Goal: Information Seeking & Learning: Find specific fact

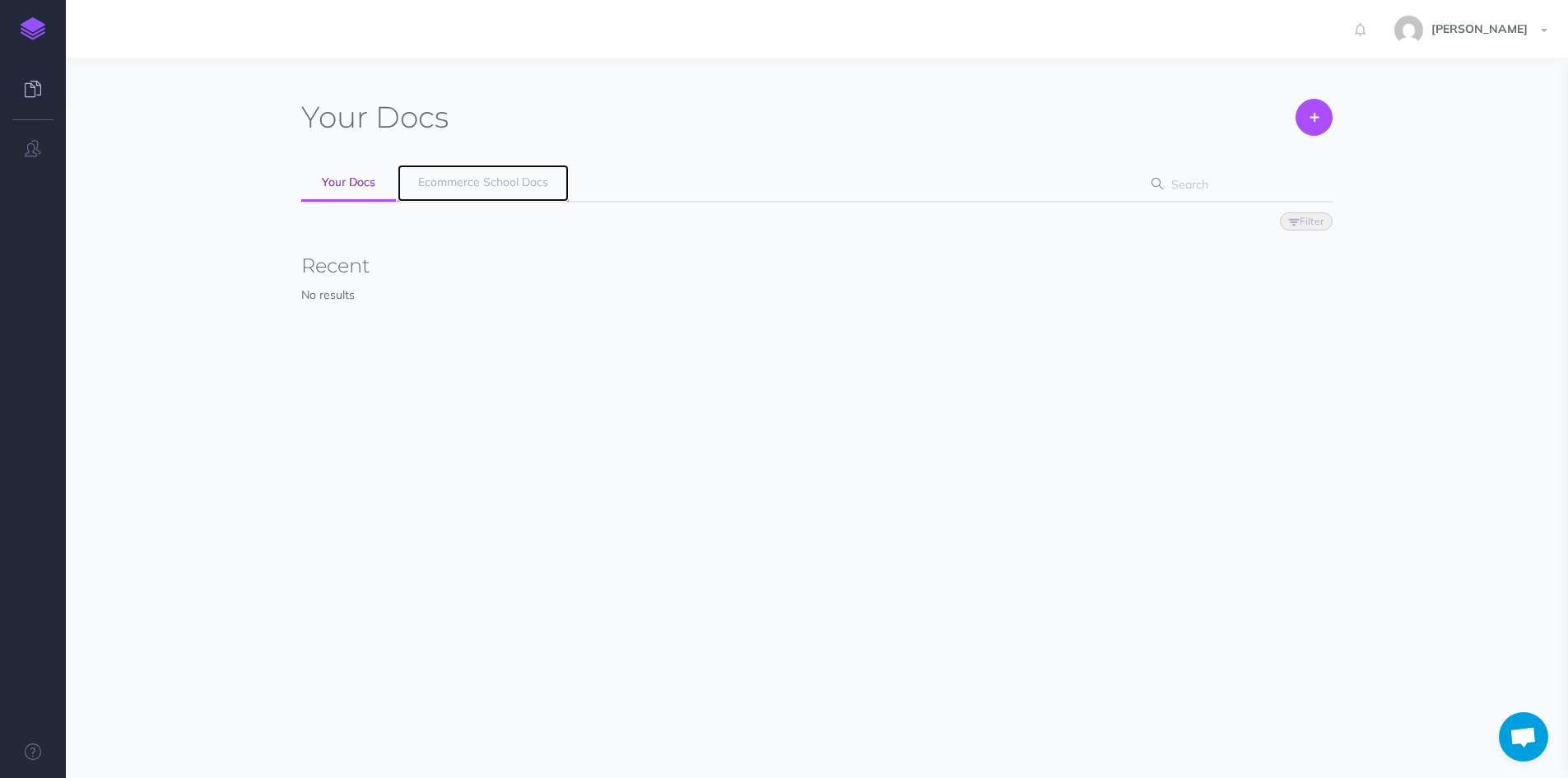
click at [458, 184] on span "Ecommerce School Docs" at bounding box center [483, 182] width 130 height 15
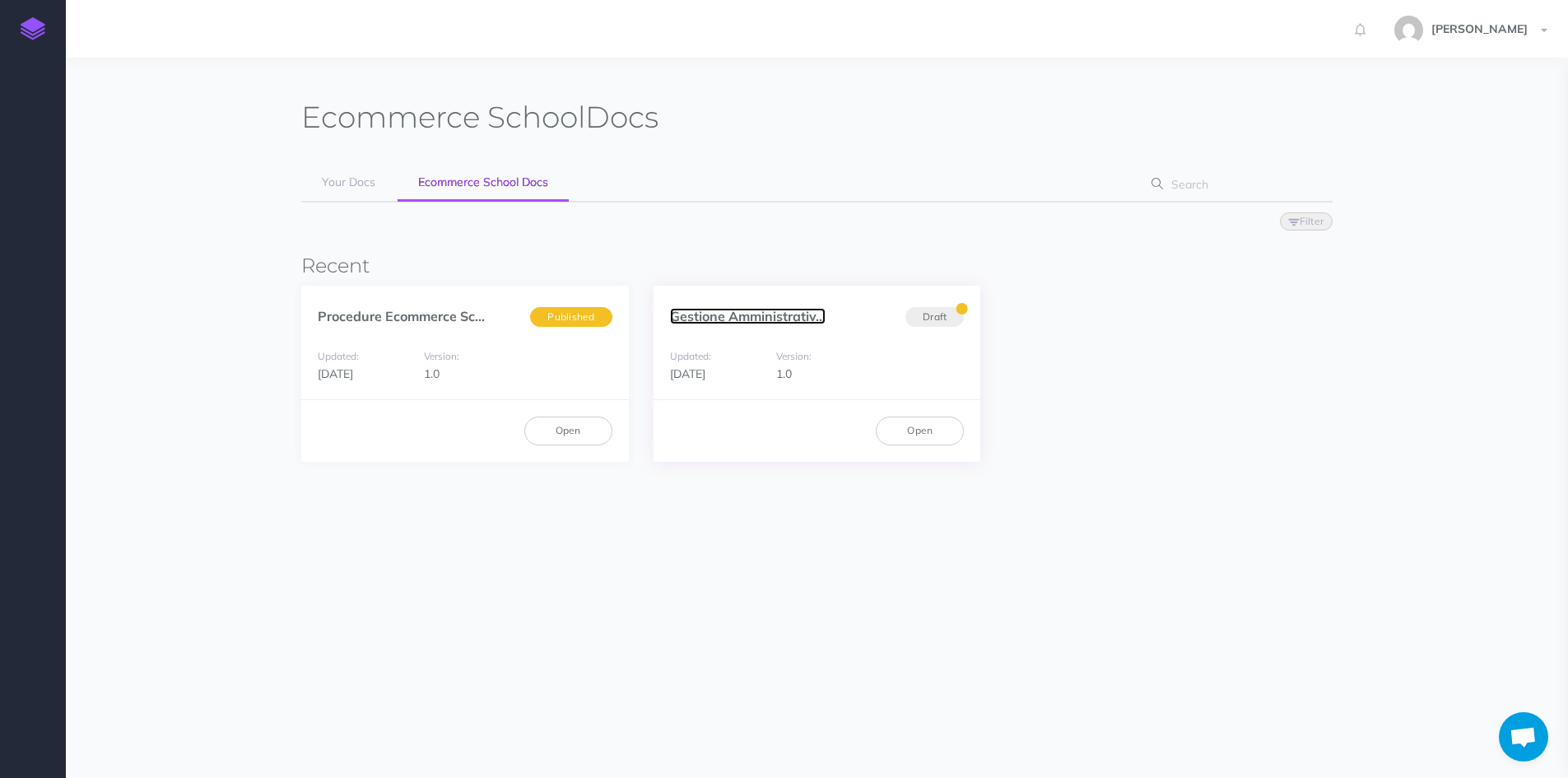
click at [747, 317] on link "Gestione Amministrativ..." at bounding box center [748, 316] width 155 height 17
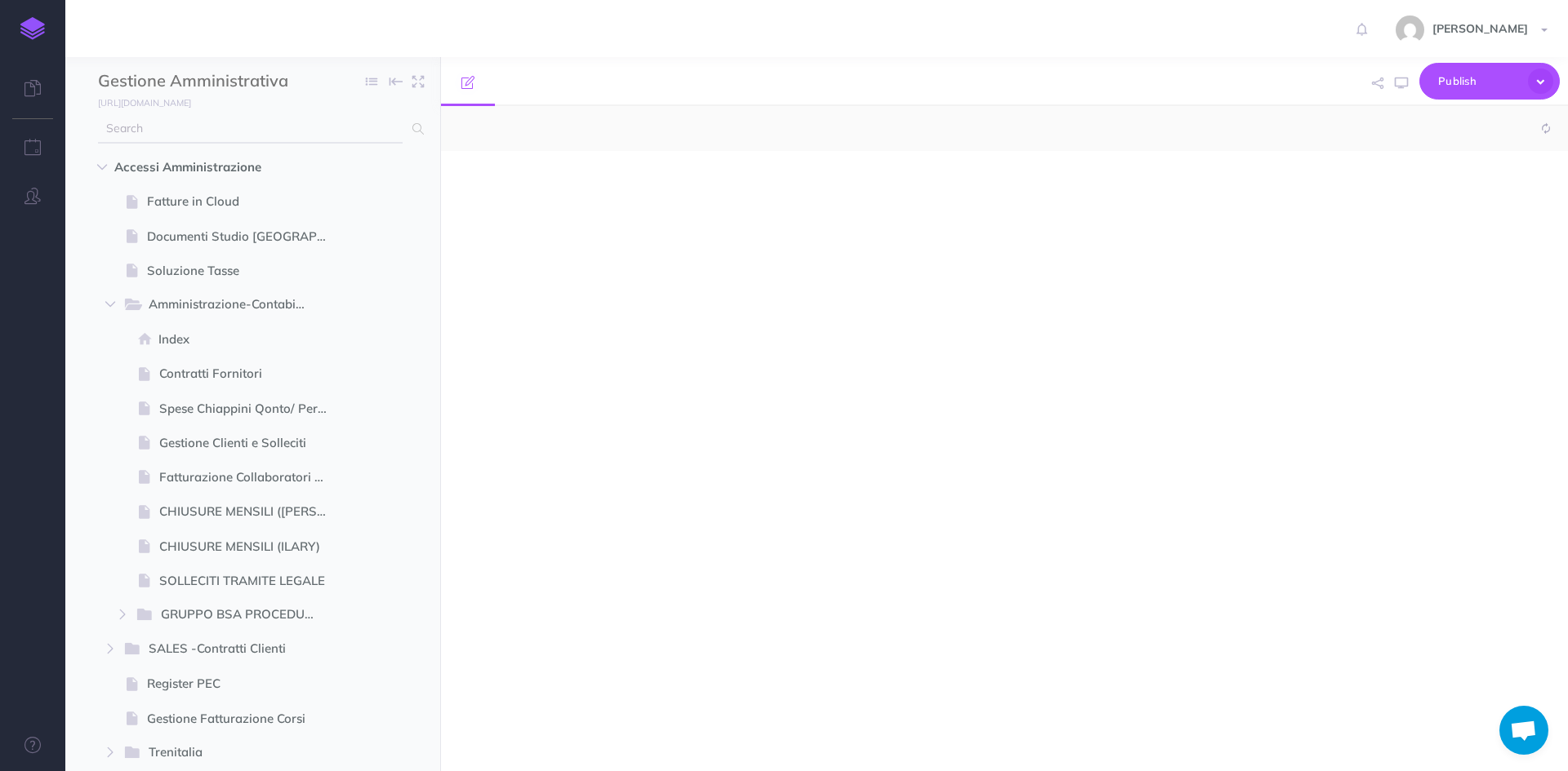
click at [254, 115] on input "text" at bounding box center [250, 129] width 304 height 29
select select "null"
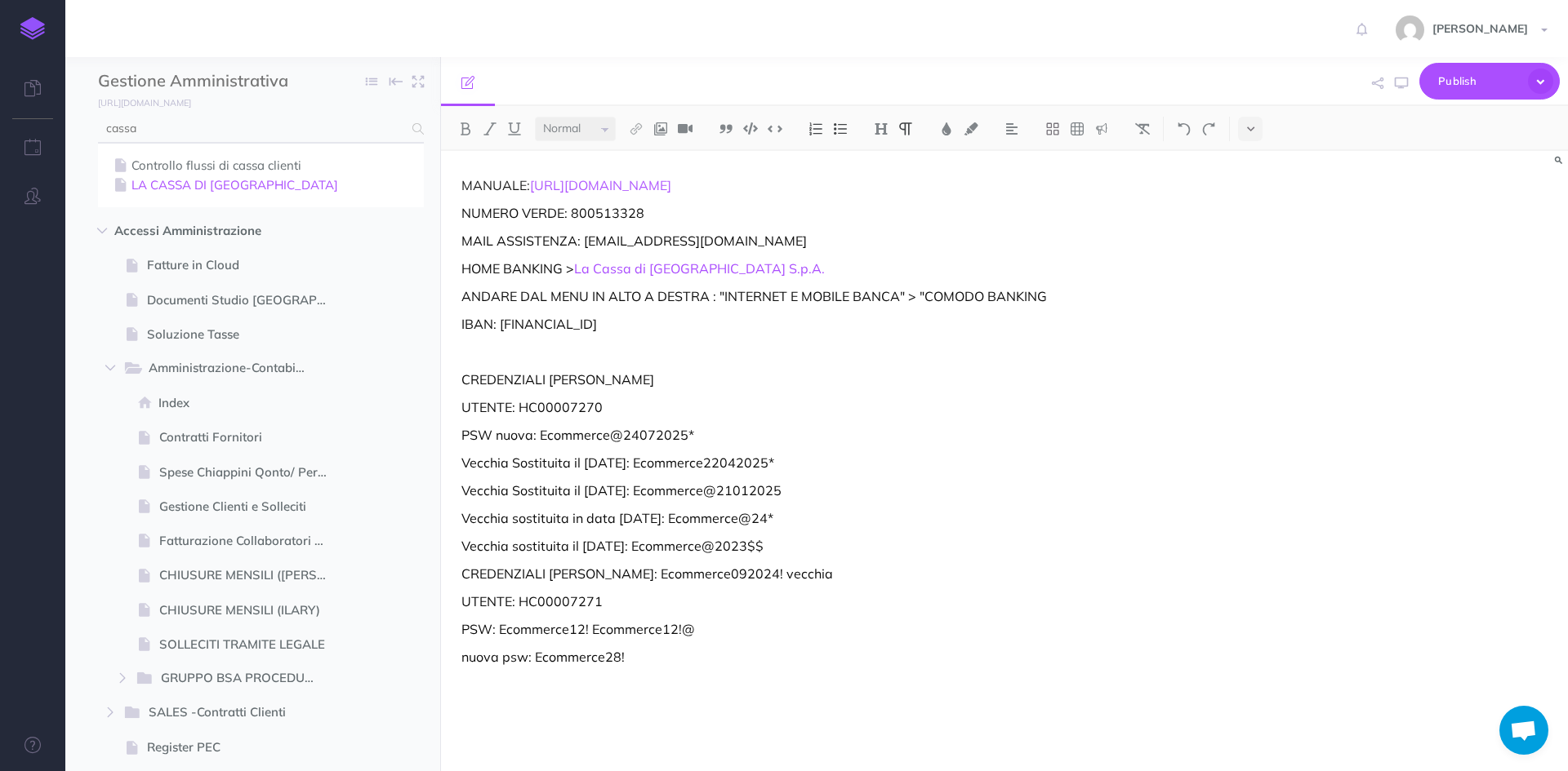
type input "cassa"
click at [239, 186] on link "LA CASSA DI [GEOGRAPHIC_DATA]" at bounding box center [260, 185] width 301 height 19
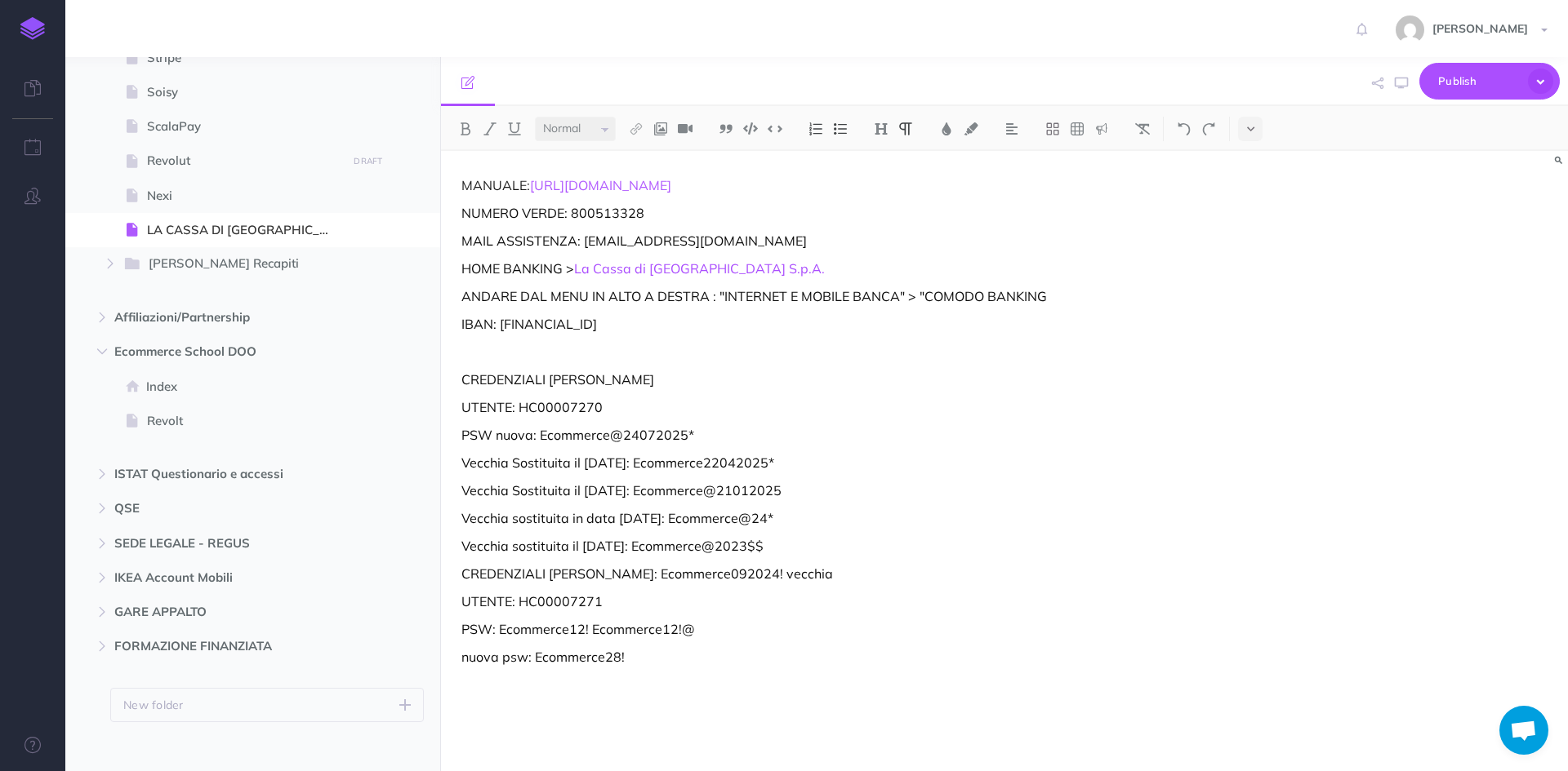
scroll to position [1990, 0]
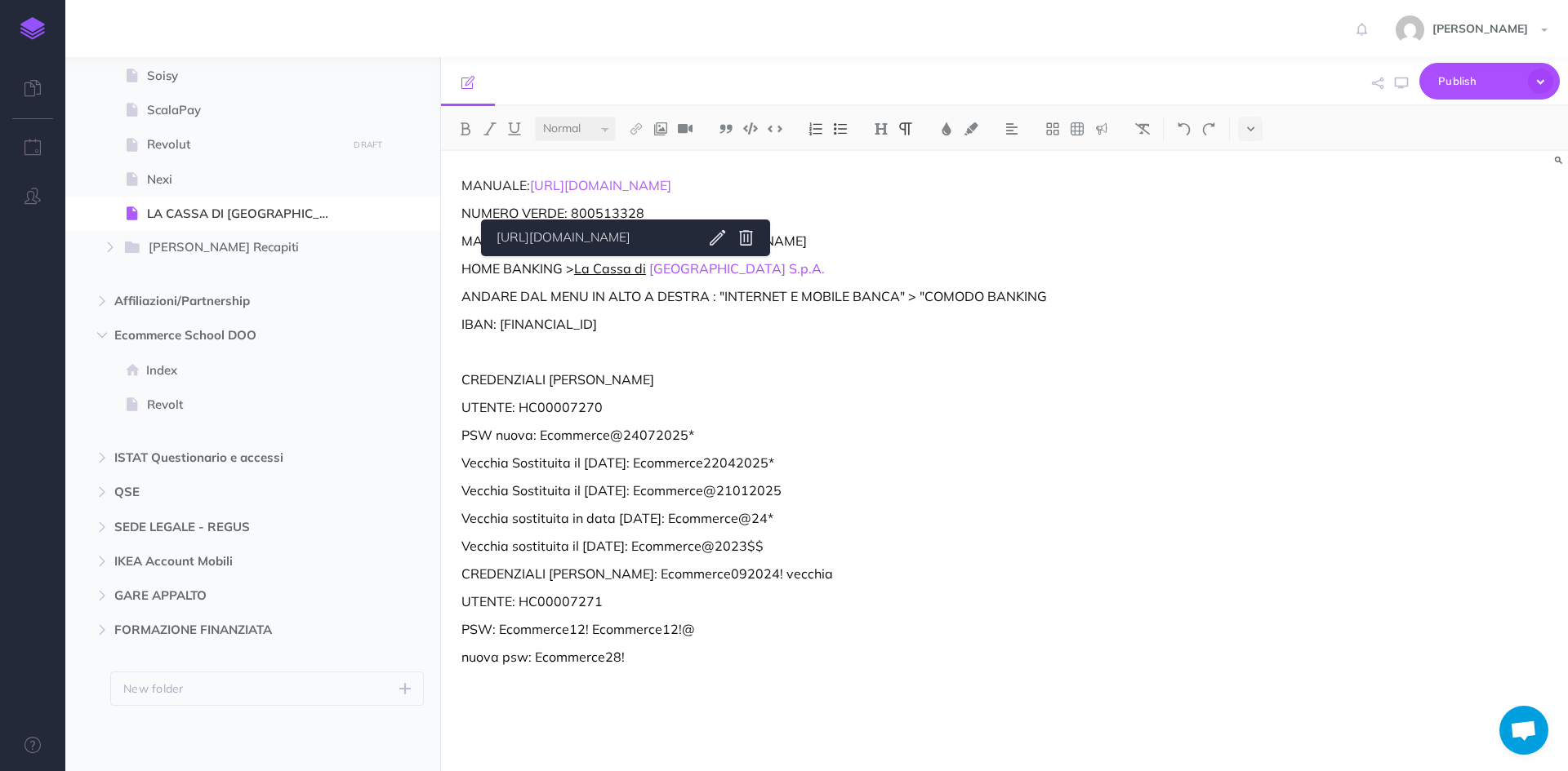
click at [627, 273] on link "La Cassa di" at bounding box center [610, 268] width 72 height 17
click at [872, 258] on div "MANUALE: [URL][DOMAIN_NAME] NUMERO VERDE: 800513328 MAIL ASSISTENZA: [EMAIL_ADD…" at bounding box center [835, 453] width 789 height 604
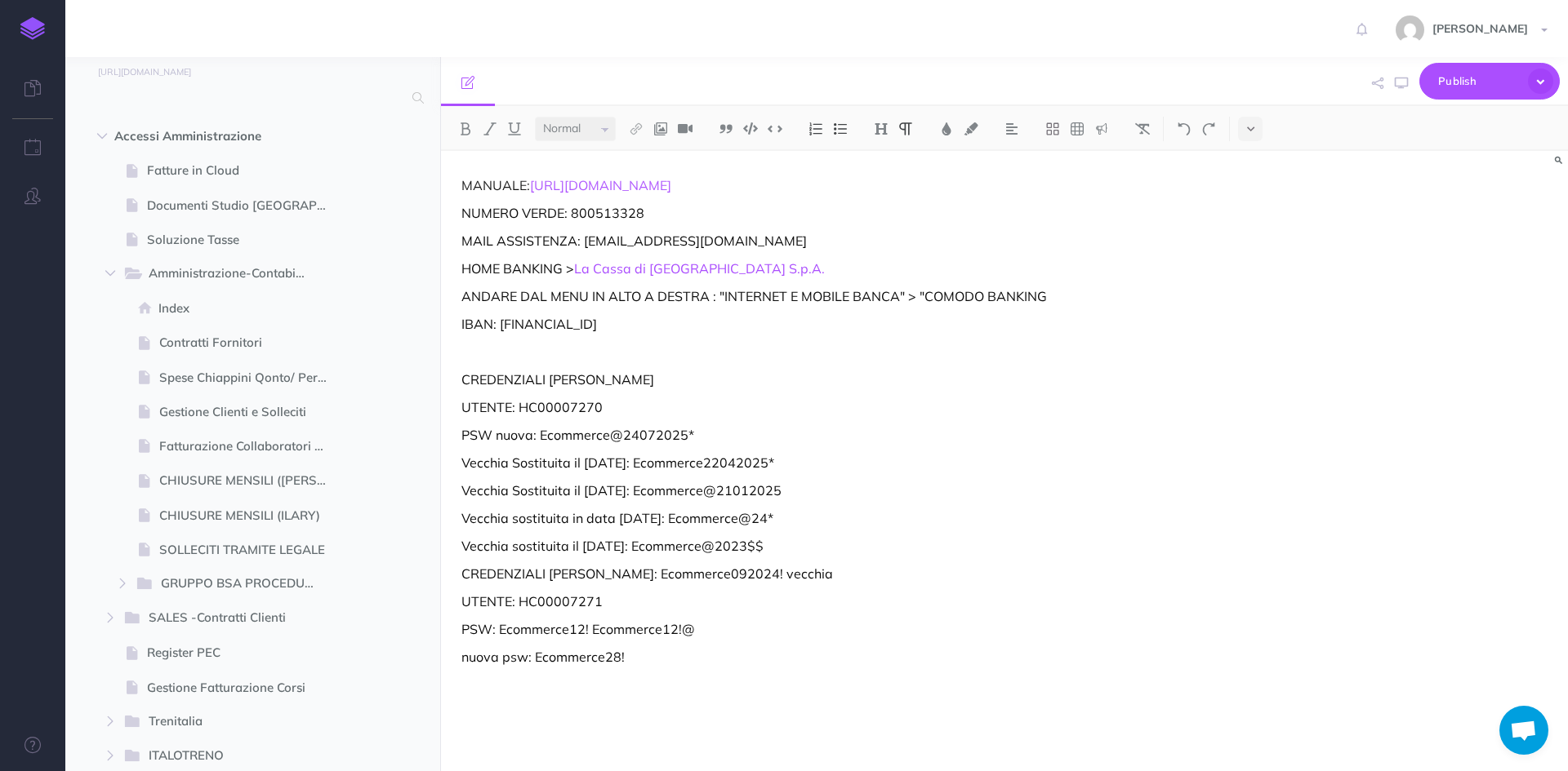
scroll to position [0, 0]
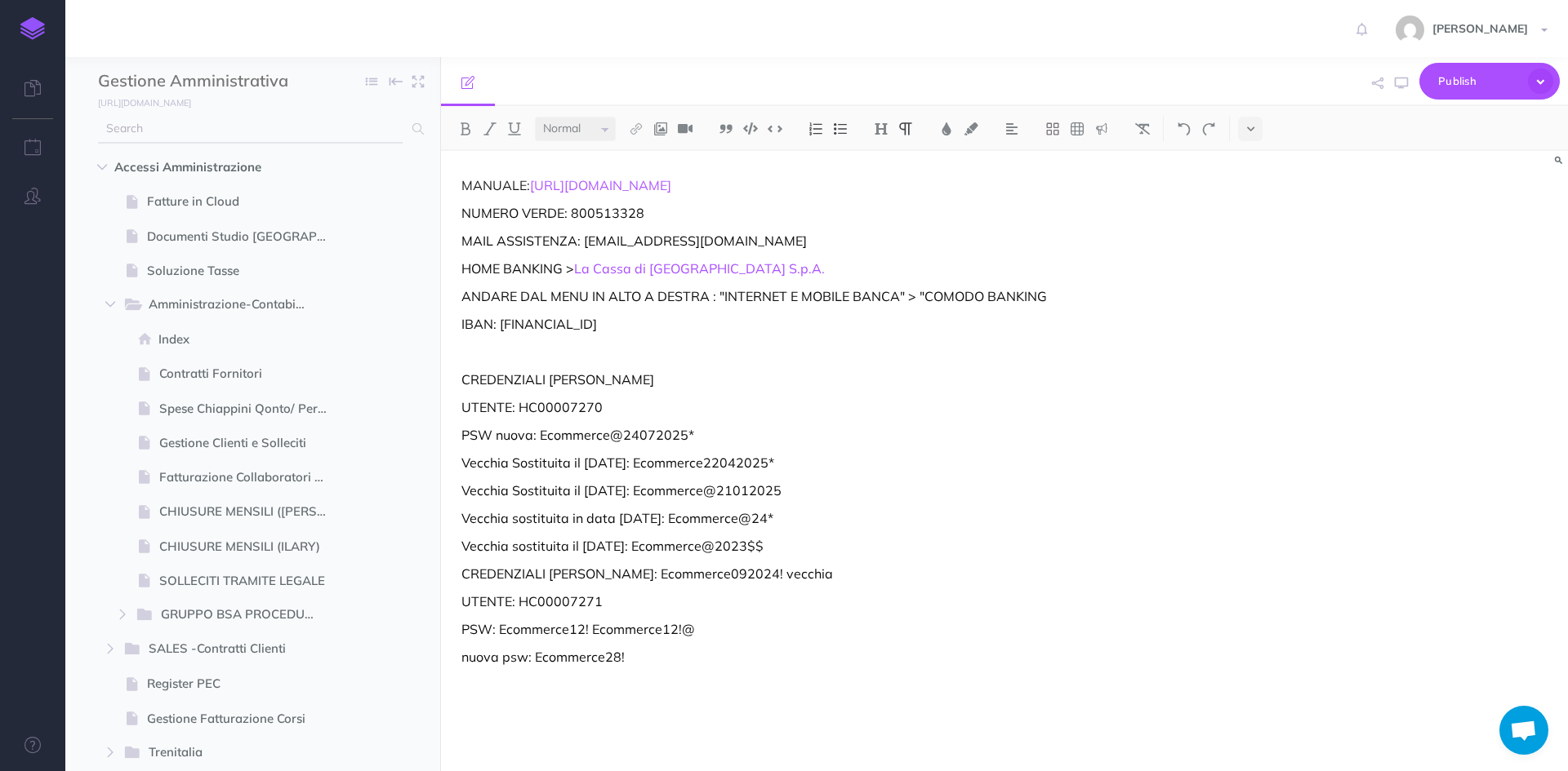
click at [237, 133] on input "text" at bounding box center [250, 129] width 304 height 29
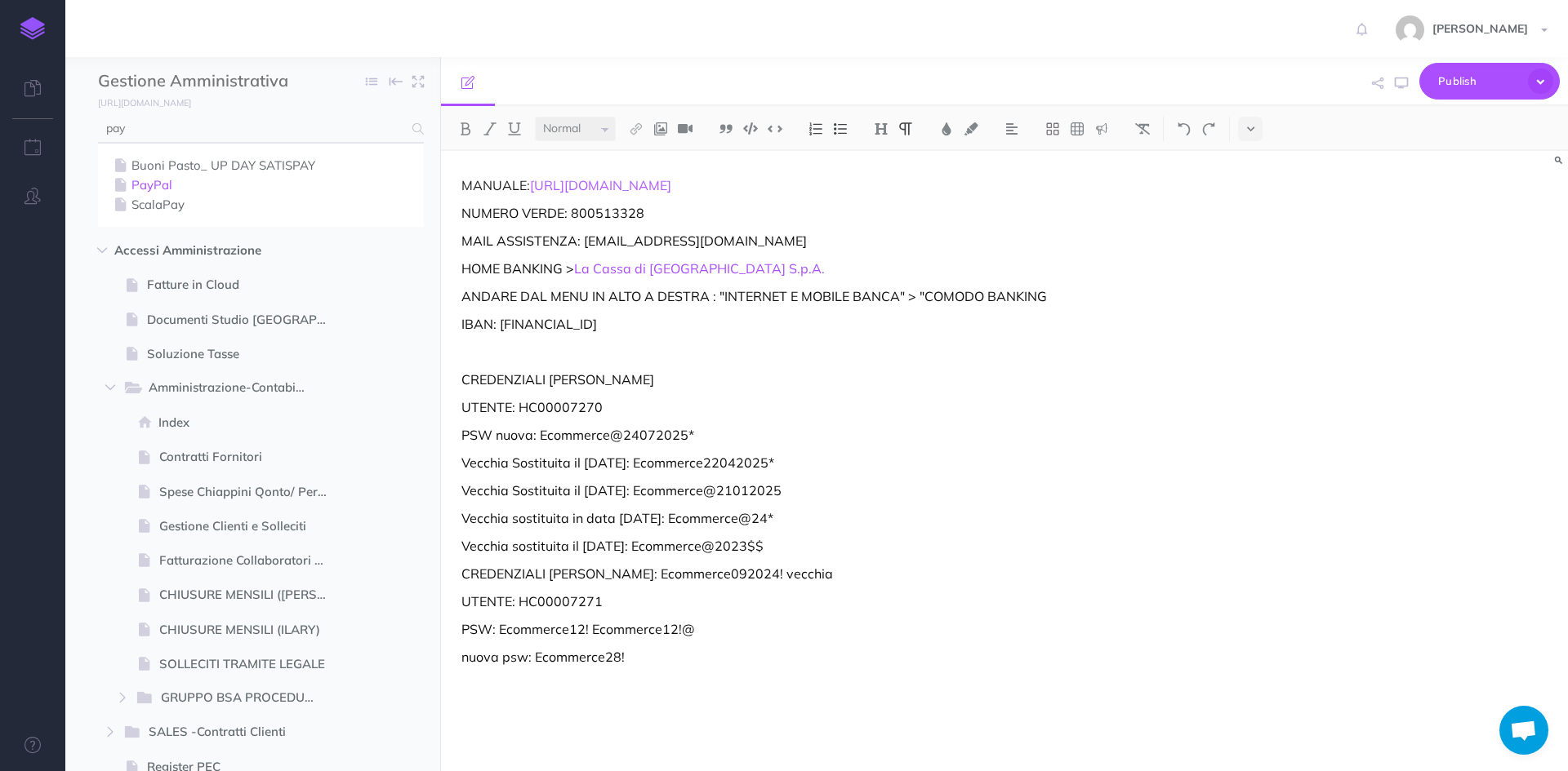
type input "pay"
click at [158, 186] on link "PayPal" at bounding box center [260, 185] width 301 height 19
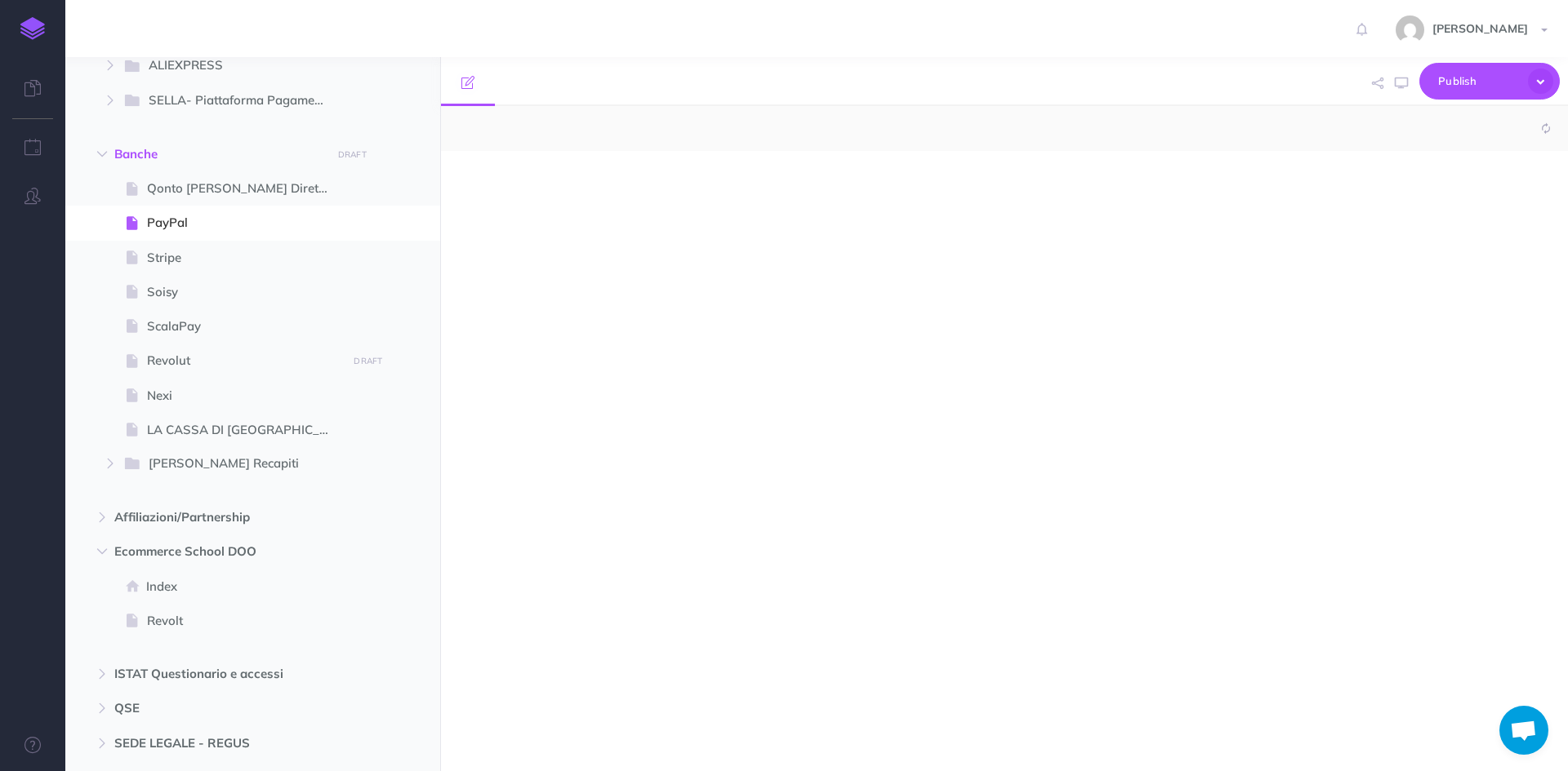
scroll to position [1849, 0]
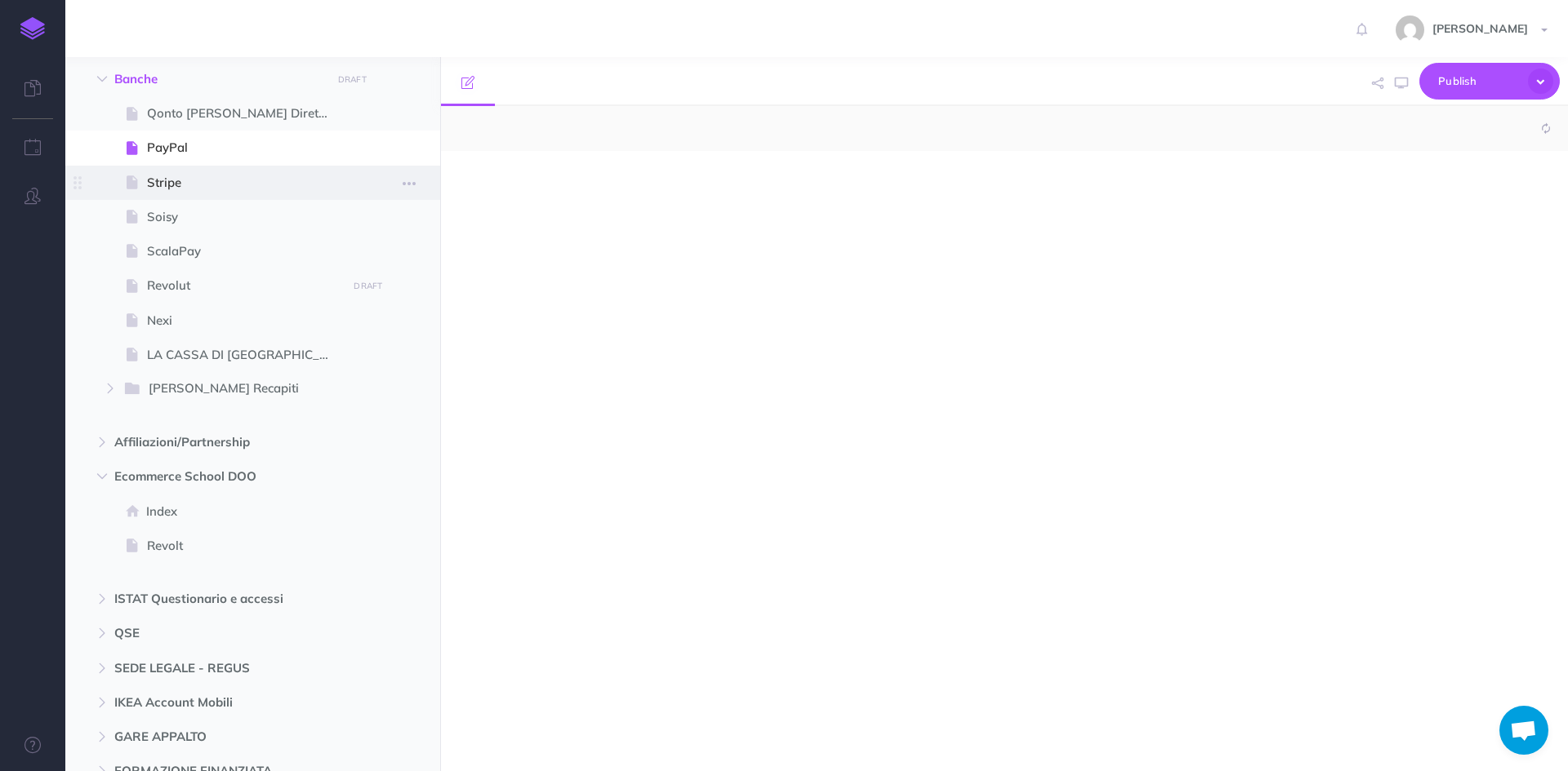
select select "null"
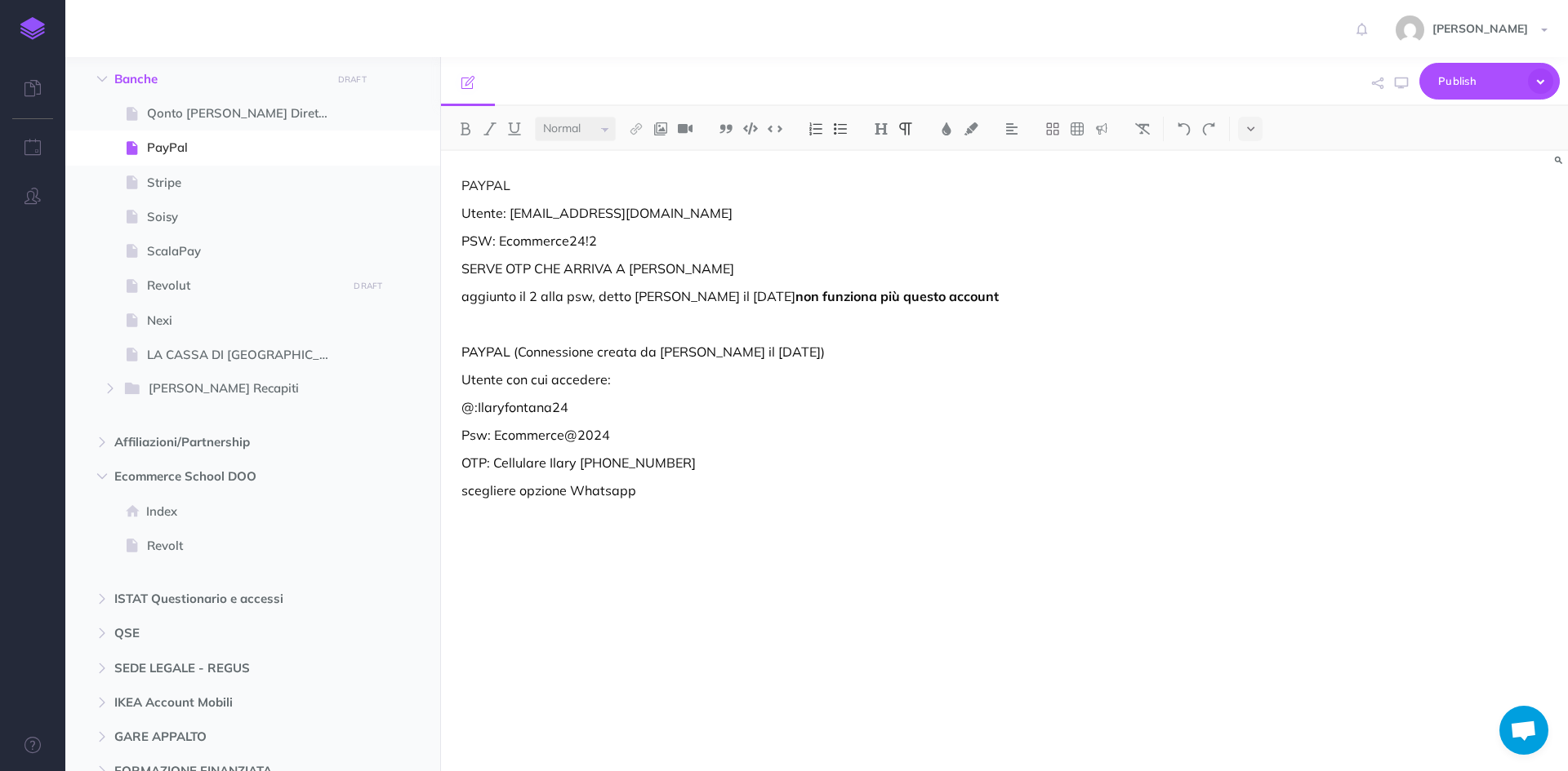
drag, startPoint x: 608, startPoint y: 409, endPoint x: 595, endPoint y: 414, distance: 13.9
click at [607, 409] on p "@:Ilaryfontana24" at bounding box center [835, 407] width 748 height 19
drag, startPoint x: 570, startPoint y: 412, endPoint x: 478, endPoint y: 404, distance: 92.3
click at [478, 404] on p "@:Ilaryfontana24" at bounding box center [835, 407] width 748 height 19
copy p "Ilaryfontana24"
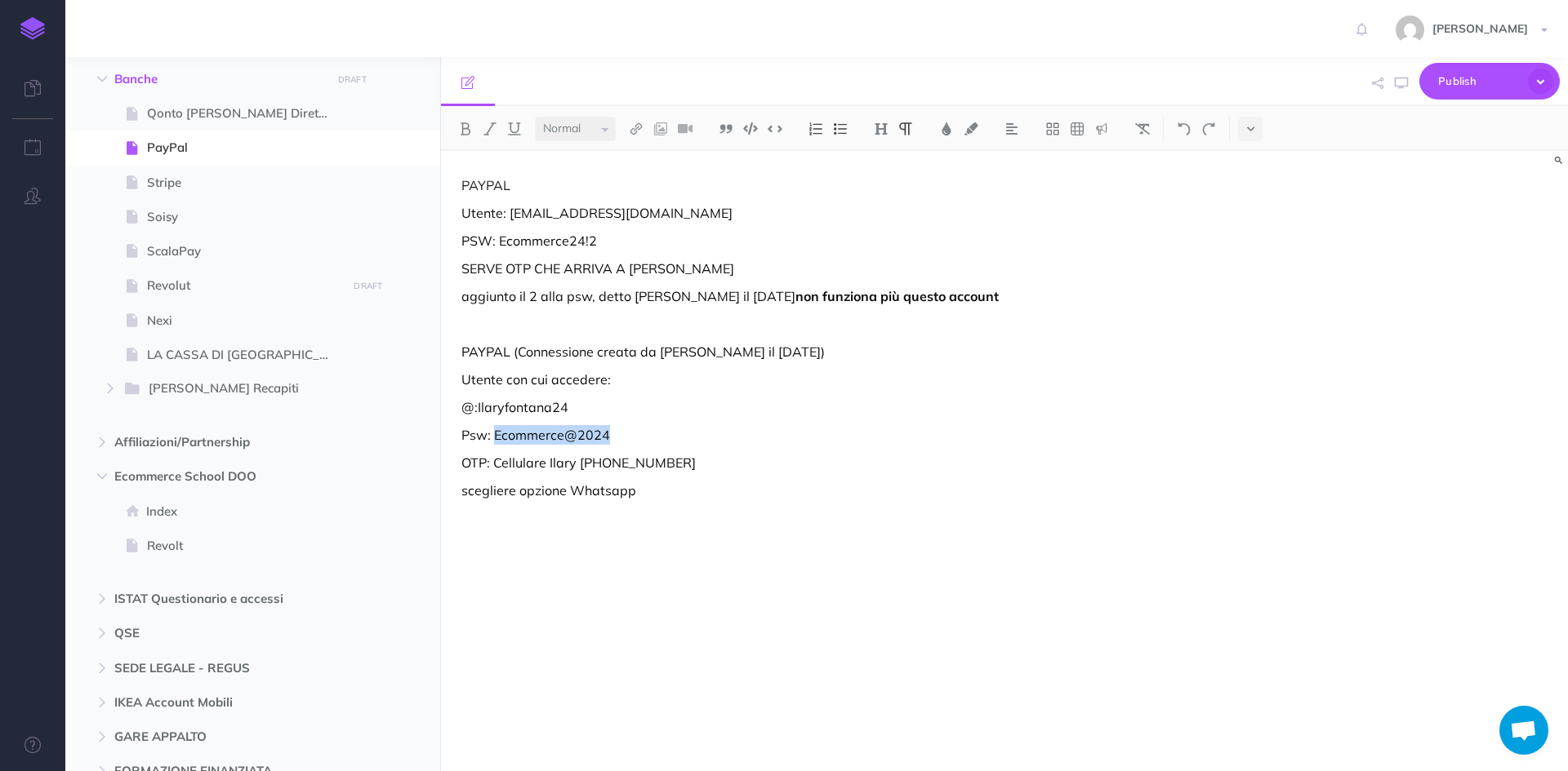
drag, startPoint x: 618, startPoint y: 433, endPoint x: 496, endPoint y: 432, distance: 122.0
click at [496, 433] on p "Psw: Ecommerce@2024" at bounding box center [835, 435] width 748 height 19
copy p "Ecommerce@2024"
